Goal: Information Seeking & Learning: Learn about a topic

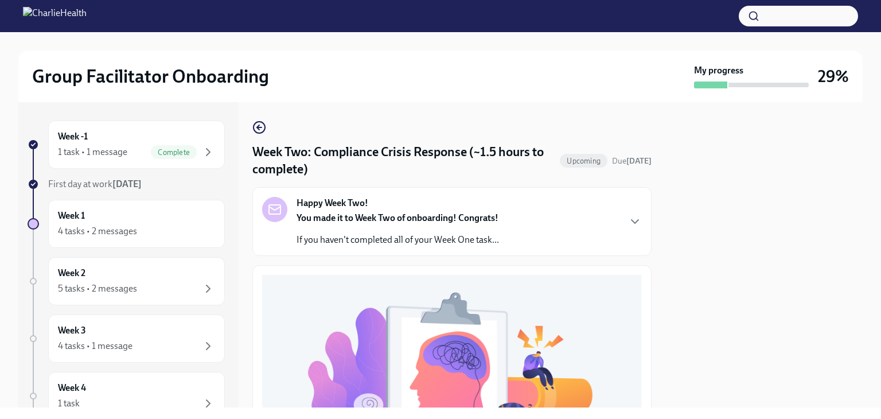
scroll to position [359, 0]
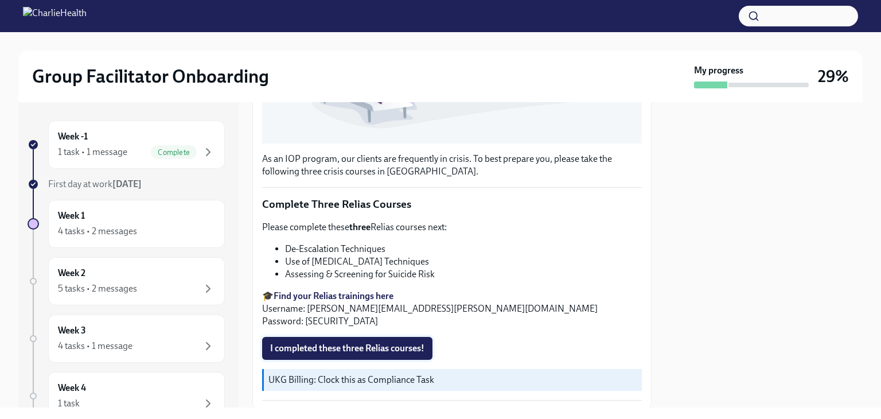
click at [391, 337] on button "I completed these three Relias courses!" at bounding box center [347, 348] width 170 height 23
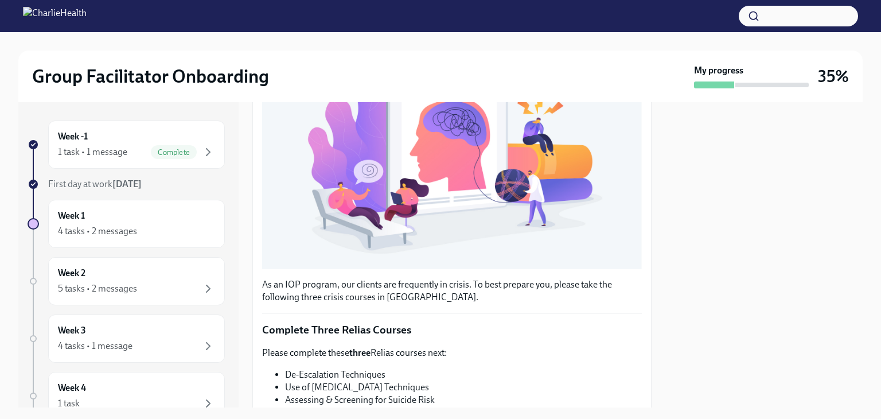
scroll to position [393, 0]
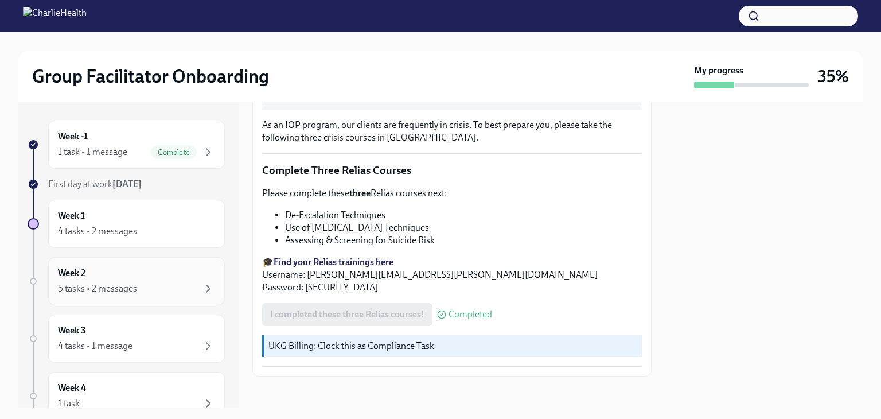
click at [135, 284] on div "5 tasks • 2 messages" at bounding box center [97, 288] width 79 height 13
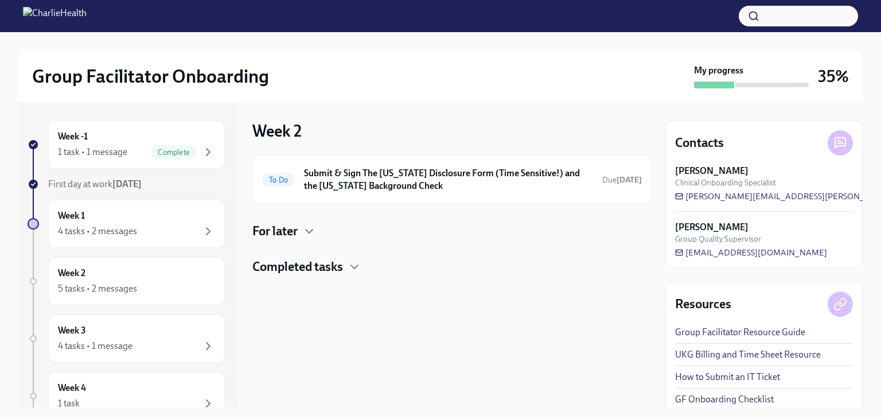
click at [289, 227] on h4 "For later" at bounding box center [274, 231] width 45 height 17
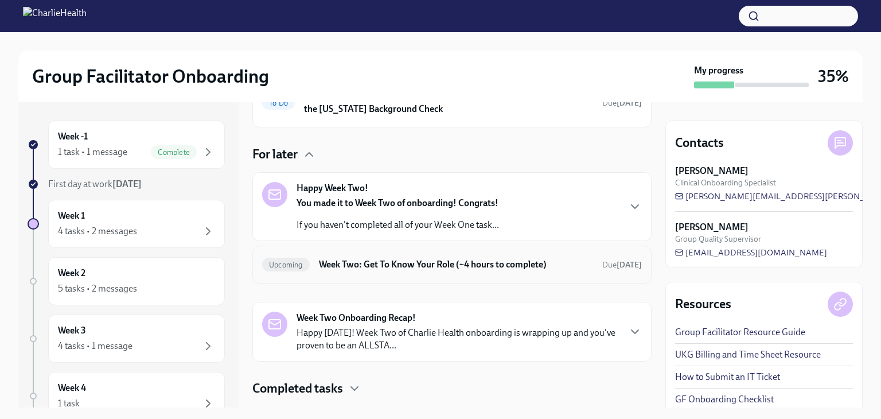
scroll to position [102, 0]
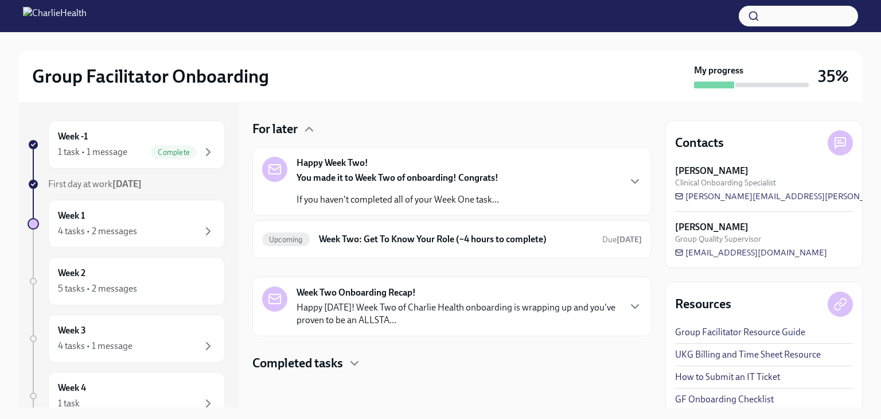
click at [401, 292] on strong "Week Two Onboarding Recap!" at bounding box center [355, 292] width 119 height 13
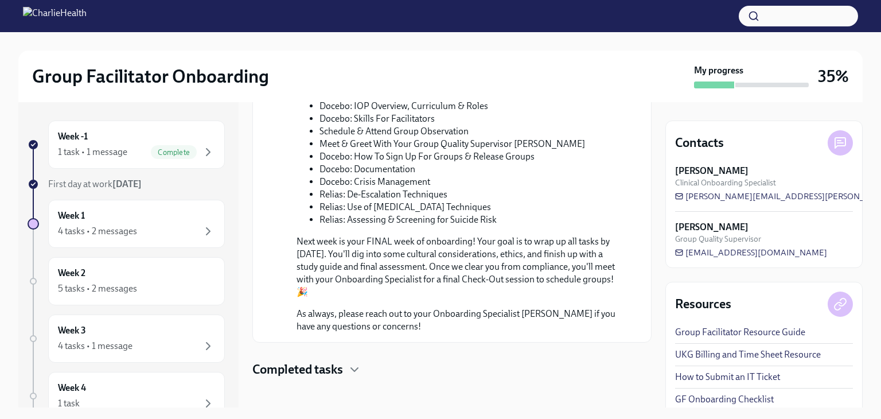
scroll to position [640, 0]
click at [124, 329] on div "Week 3 4 tasks • 1 message" at bounding box center [136, 338] width 157 height 29
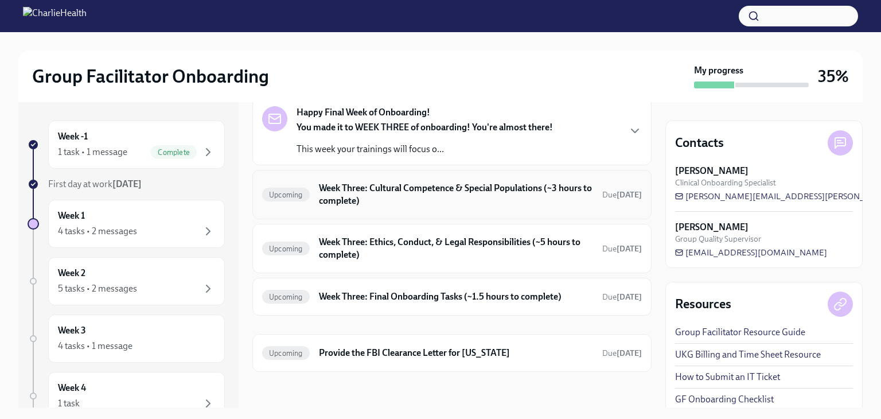
click at [419, 182] on h6 "Week Three: Cultural Competence & Special Populations (~3 hours to complete)" at bounding box center [456, 194] width 274 height 25
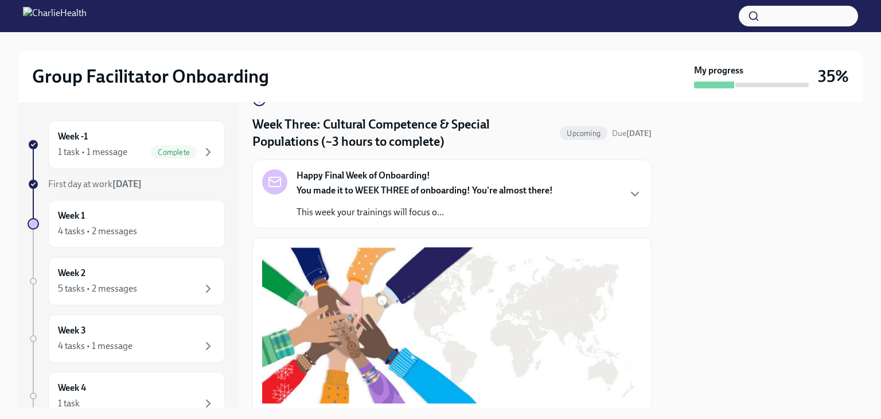
scroll to position [27, 0]
click at [436, 198] on div "You made it to WEEK THREE of onboarding! You're almost there! This week your tr…" at bounding box center [424, 202] width 256 height 34
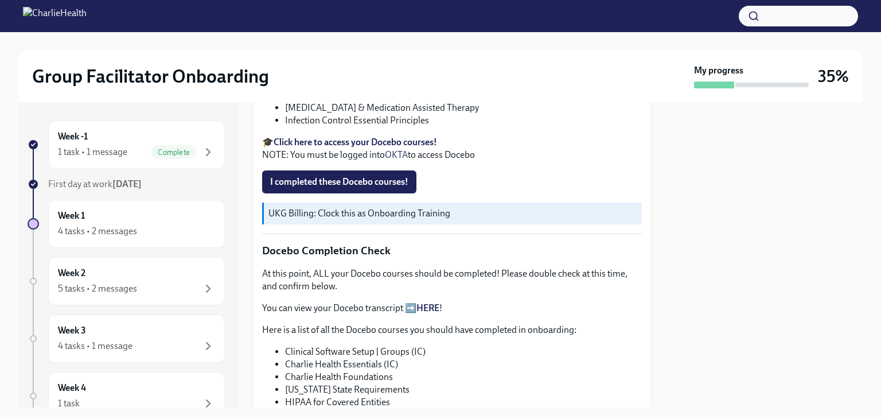
scroll to position [736, 0]
